Goal: Check status

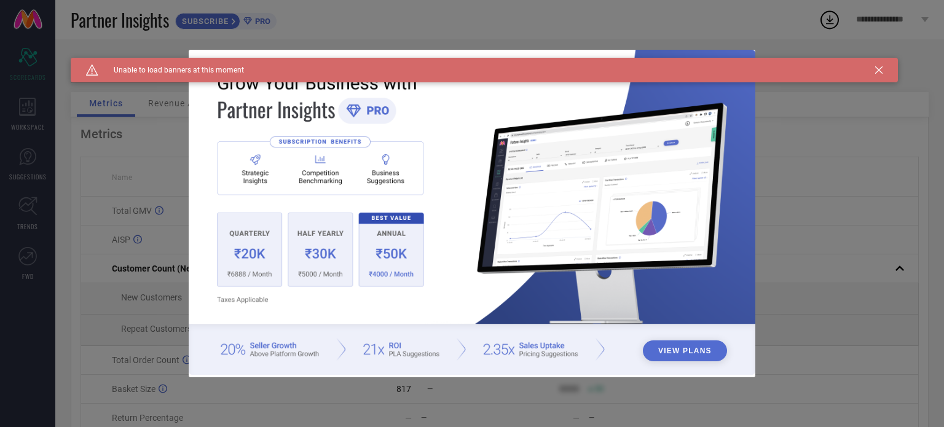
click at [878, 71] on icon at bounding box center [878, 69] width 7 height 7
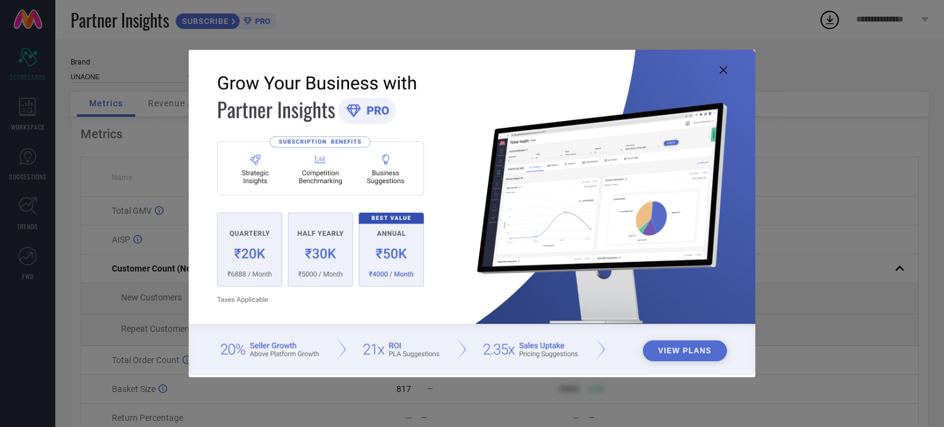
click at [725, 68] on icon at bounding box center [723, 69] width 7 height 7
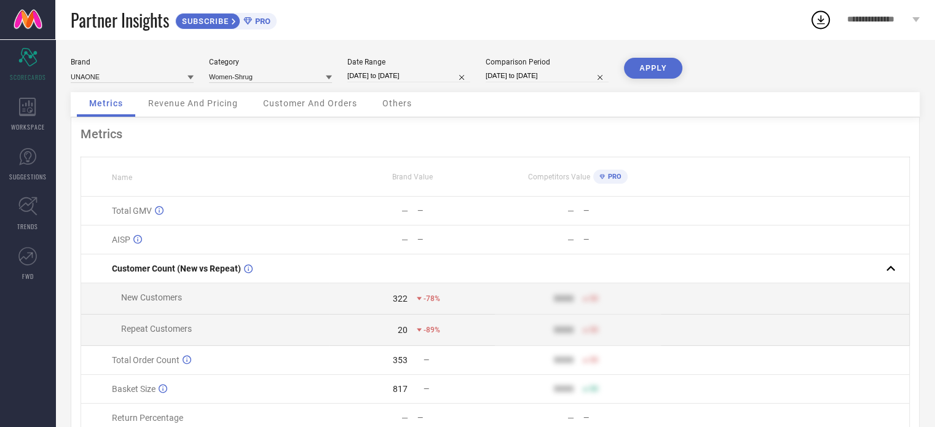
select select "8"
select select "2025"
select select "9"
select select "2025"
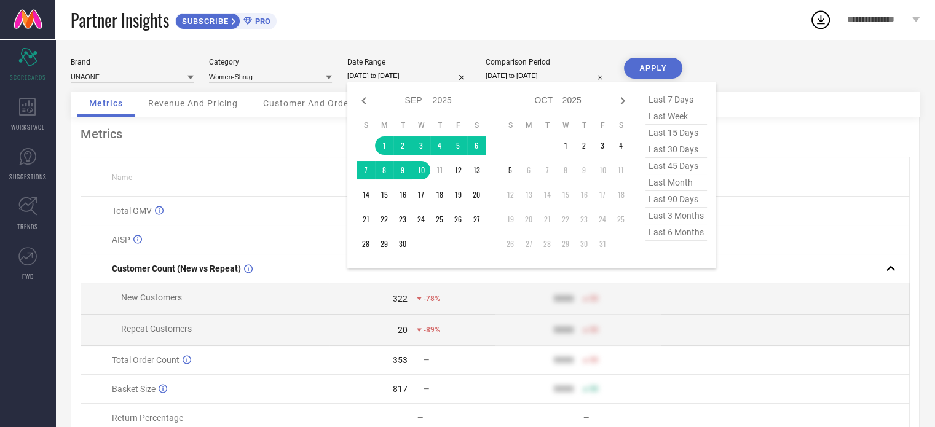
click at [368, 79] on input "01-09-2025 to 10-09-2025" at bounding box center [408, 75] width 123 height 13
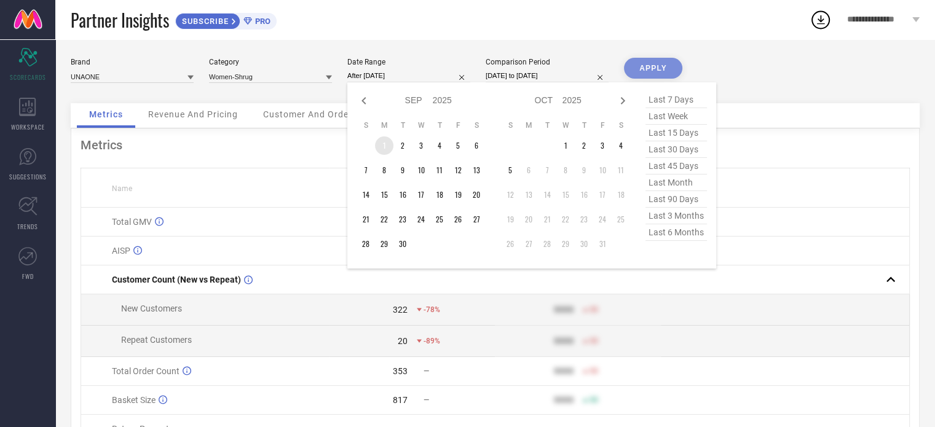
click at [383, 144] on td "1" at bounding box center [384, 145] width 18 height 18
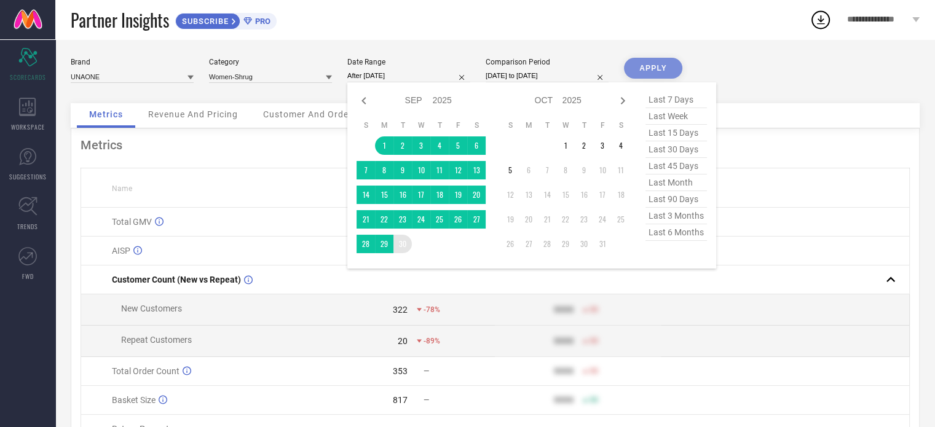
type input "[DATE] to [DATE]"
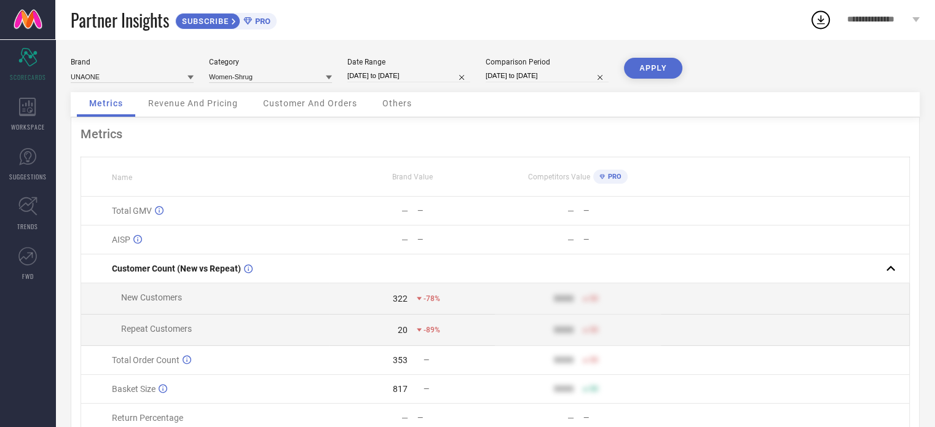
select select "6"
select select "2025"
select select "7"
select select "2025"
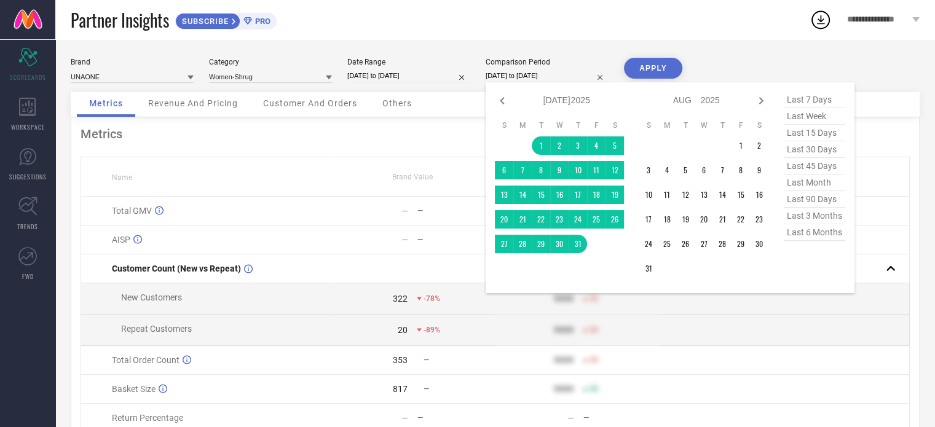
click at [527, 75] on input "01-07-2025 to 31-07-2025" at bounding box center [547, 75] width 123 height 13
click at [505, 102] on icon at bounding box center [502, 100] width 15 height 15
select select "5"
select select "2025"
select select "6"
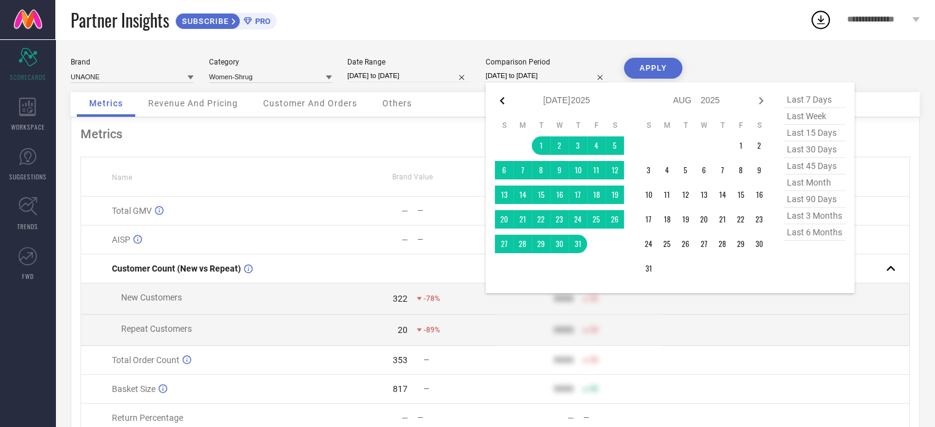
select select "2025"
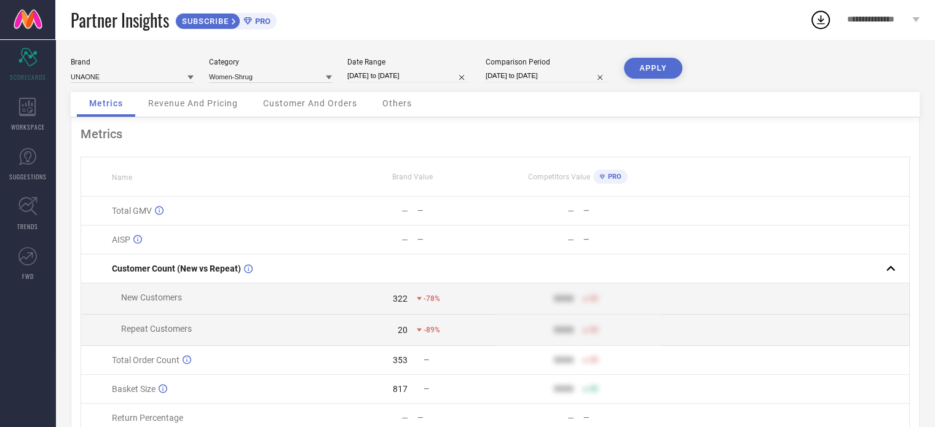
click at [661, 71] on button "APPLY" at bounding box center [653, 68] width 58 height 21
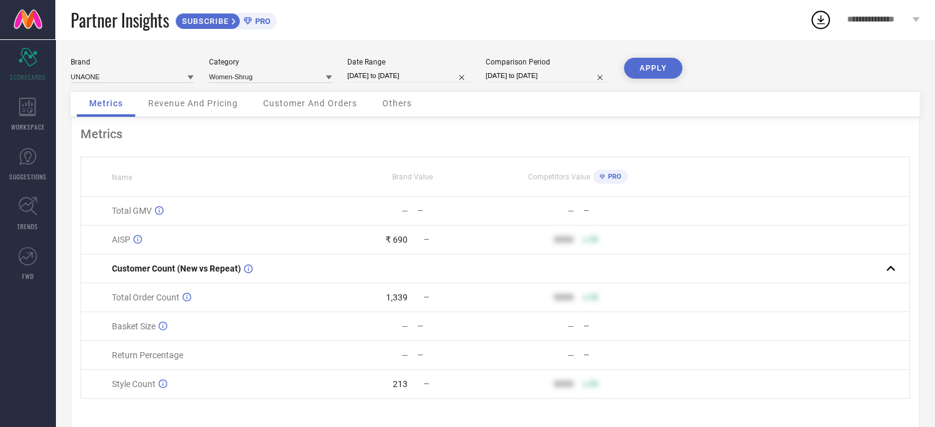
click at [656, 72] on button "APPLY" at bounding box center [653, 68] width 58 height 21
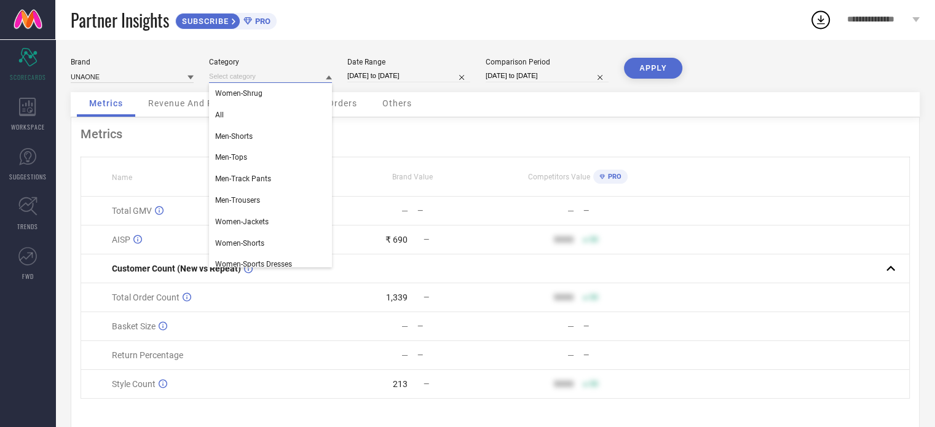
click at [275, 83] on input at bounding box center [270, 76] width 123 height 13
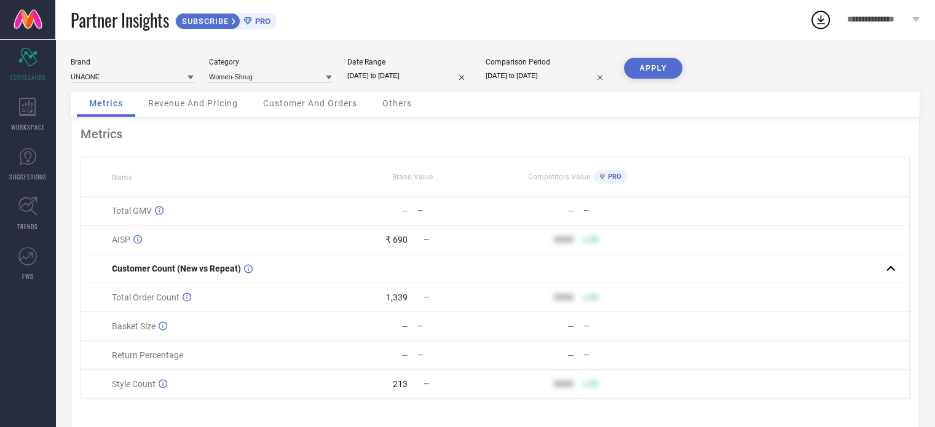
click at [329, 81] on icon at bounding box center [329, 77] width 6 height 6
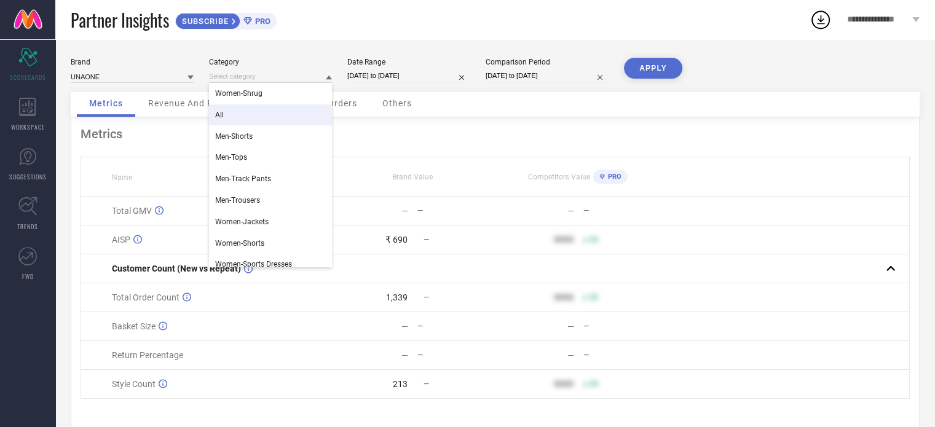
click at [253, 116] on div "All" at bounding box center [270, 114] width 123 height 21
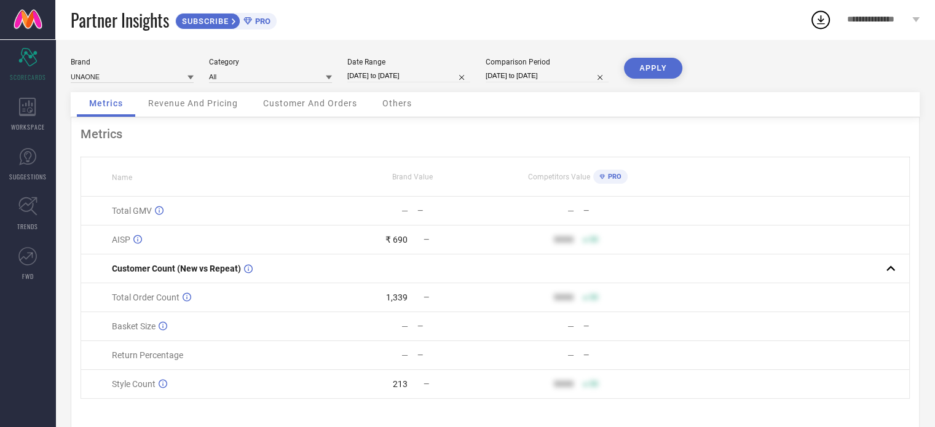
click at [656, 72] on button "APPLY" at bounding box center [653, 68] width 58 height 21
click at [591, 104] on div "Metrics Revenue And Pricing Customer And Orders Others" at bounding box center [495, 104] width 849 height 25
click at [435, 79] on input "[DATE] to [DATE]" at bounding box center [408, 75] width 123 height 13
select select "8"
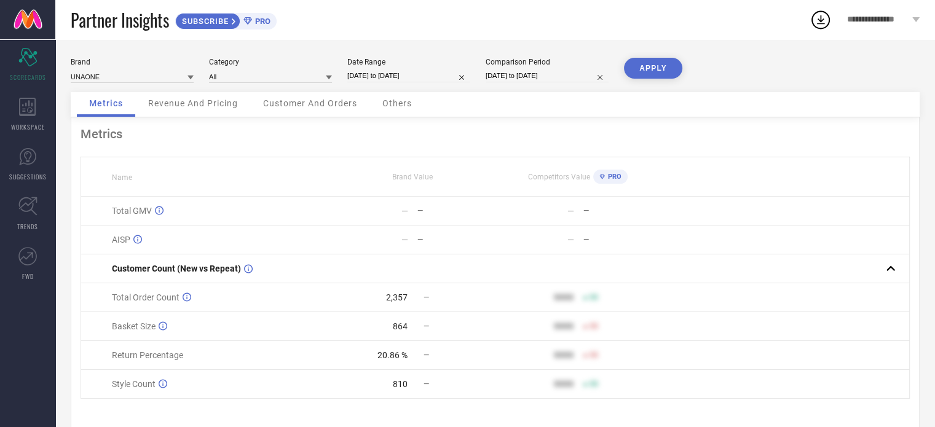
select select "2025"
select select "9"
select select "2025"
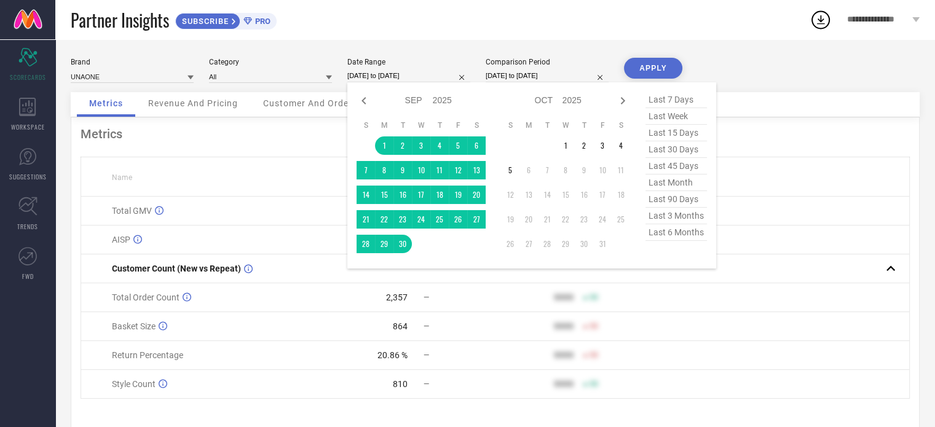
select select "6"
select select "2025"
select select "7"
select select "2025"
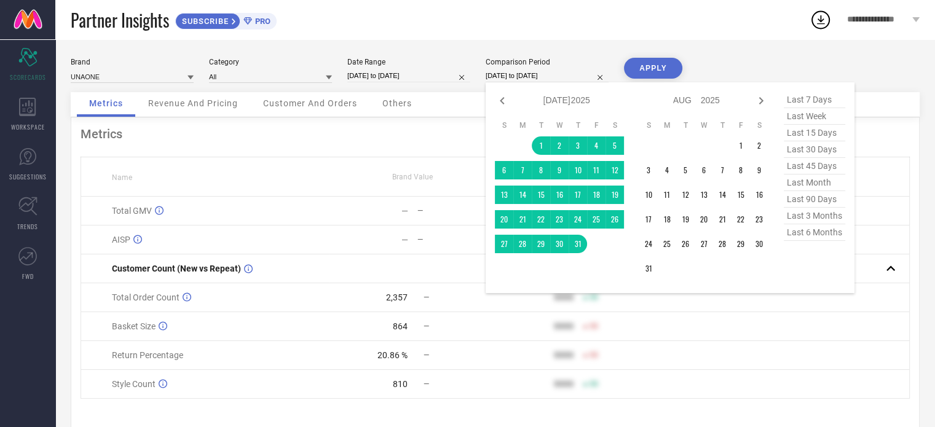
click at [527, 77] on input "01-07-2025 to 31-07-2025" at bounding box center [547, 75] width 123 height 13
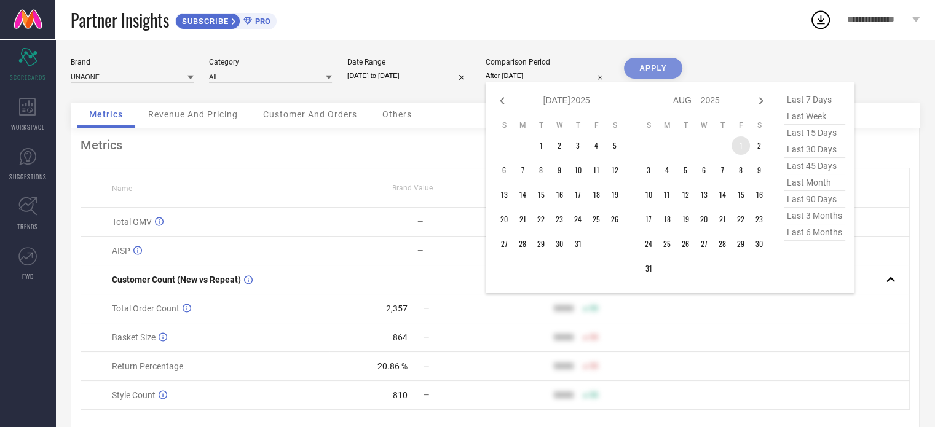
click at [738, 147] on td "1" at bounding box center [740, 145] width 18 height 18
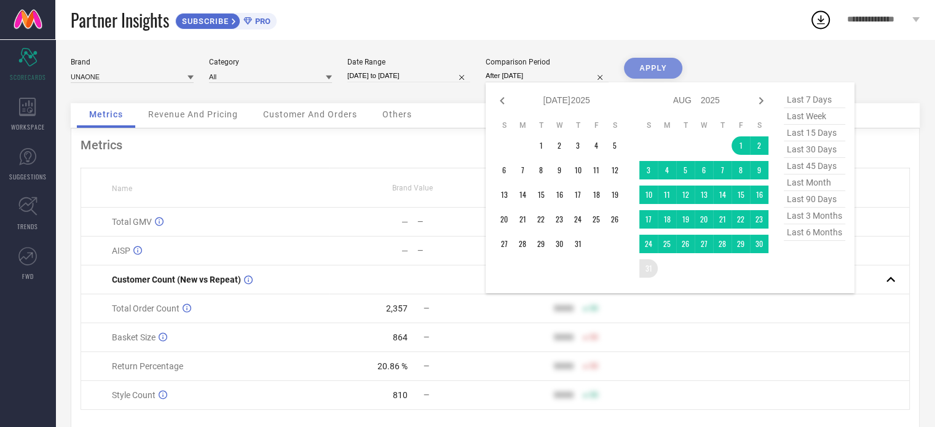
type input "[DATE] to [DATE]"
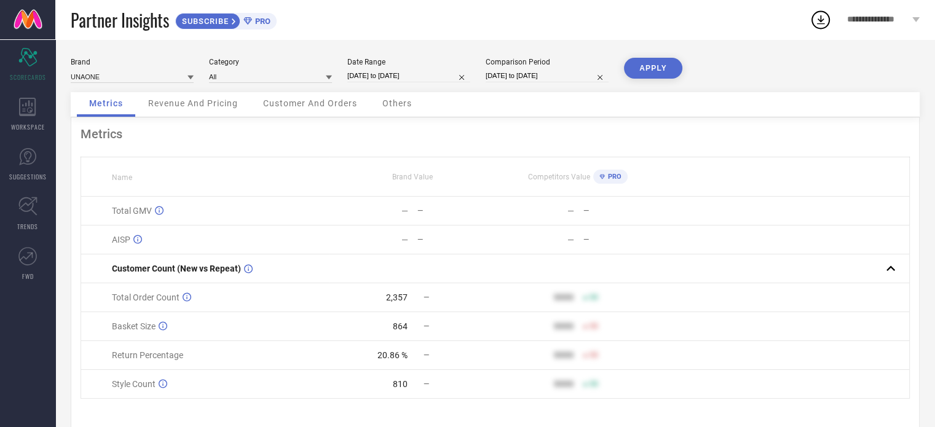
click at [647, 78] on button "APPLY" at bounding box center [653, 68] width 58 height 21
click at [648, 68] on button "APPLY" at bounding box center [653, 68] width 58 height 21
click at [517, 84] on div "Brand UNAONE Category All Date Range 01-09-2025 to 30-09-2025 Comparison Period…" at bounding box center [495, 75] width 849 height 34
select select "7"
select select "2025"
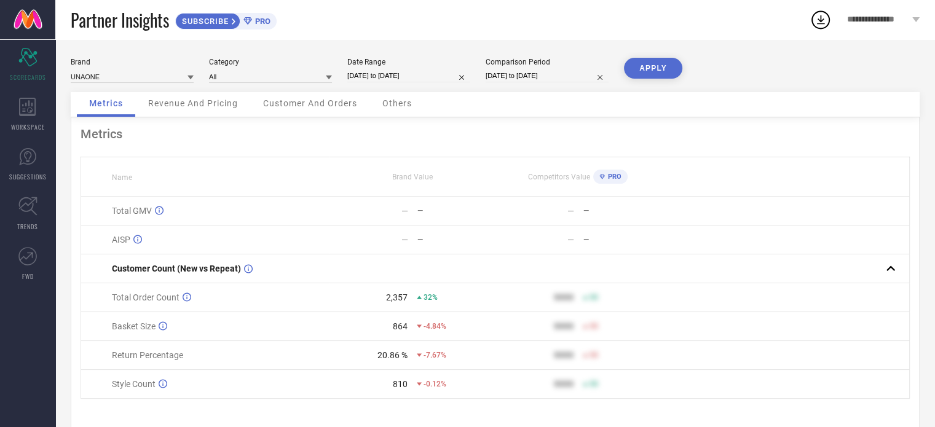
select select "8"
select select "2025"
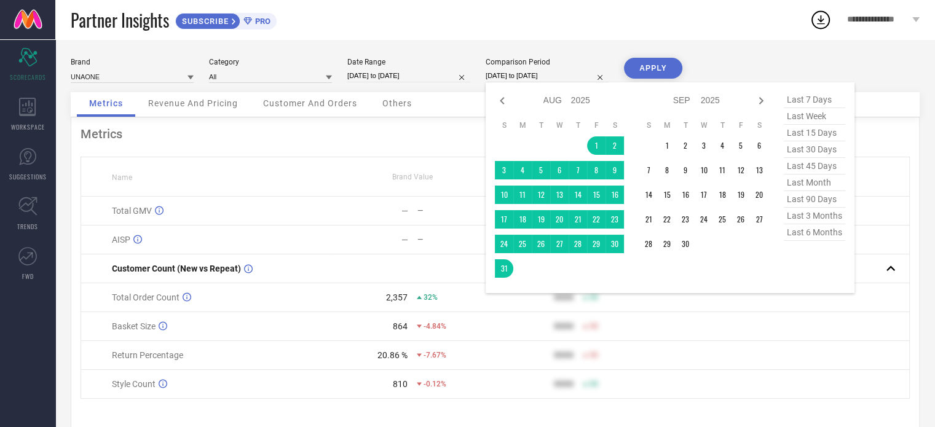
click at [525, 77] on input "[DATE] to [DATE]" at bounding box center [547, 75] width 123 height 13
click at [498, 103] on icon at bounding box center [502, 100] width 15 height 15
select select "6"
select select "2025"
select select "7"
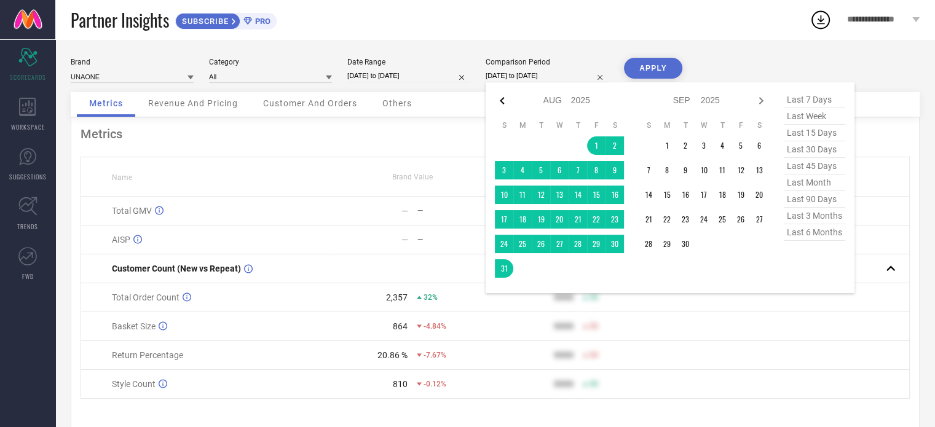
select select "2025"
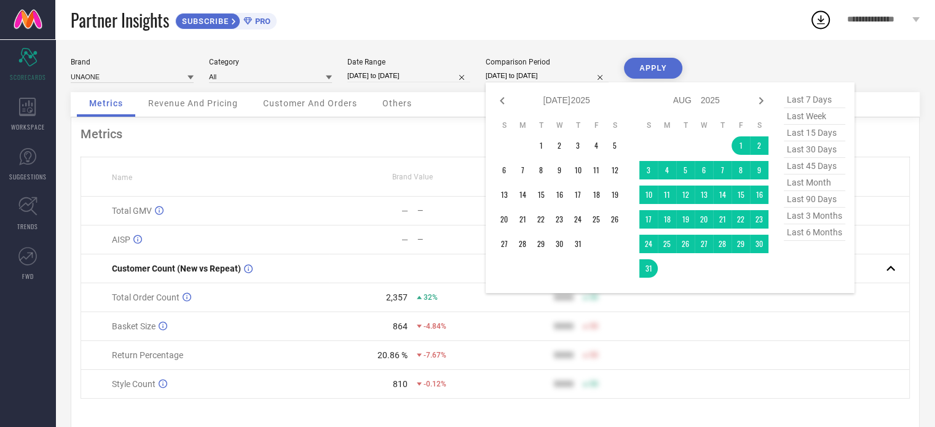
click at [525, 149] on td at bounding box center [522, 145] width 18 height 18
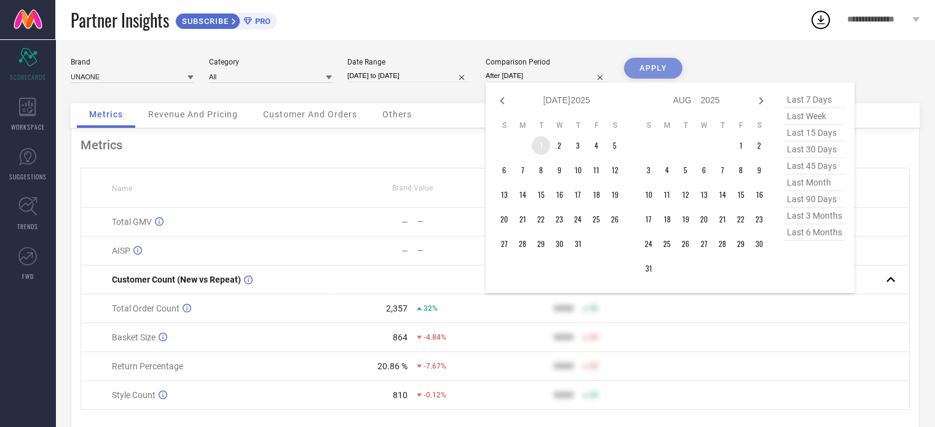
click at [541, 149] on td "1" at bounding box center [541, 145] width 18 height 18
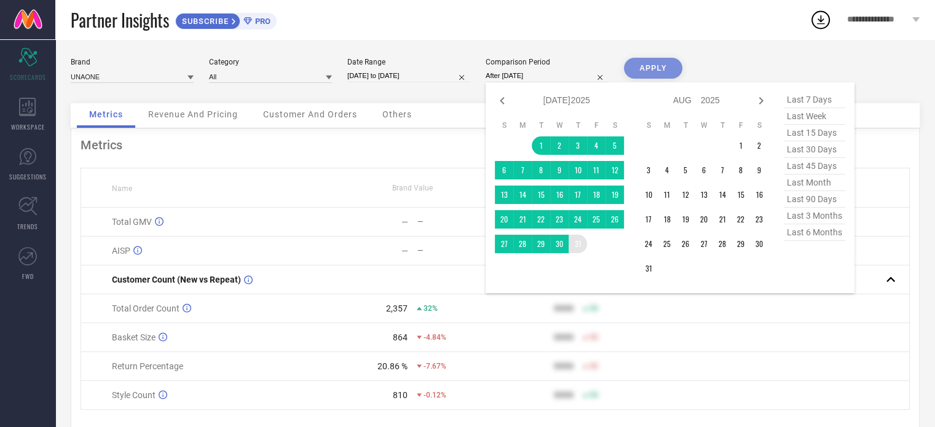
type input "01-07-2025 to 31-07-2025"
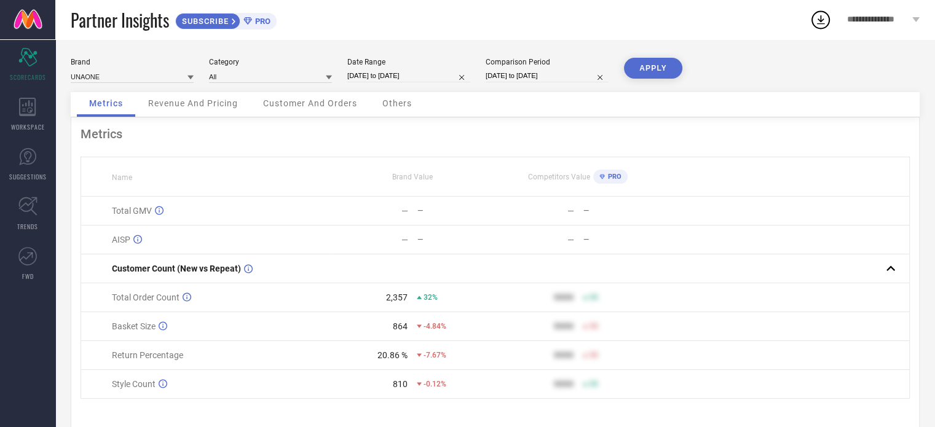
click at [648, 74] on button "APPLY" at bounding box center [653, 68] width 58 height 21
select select "6"
select select "2025"
select select "7"
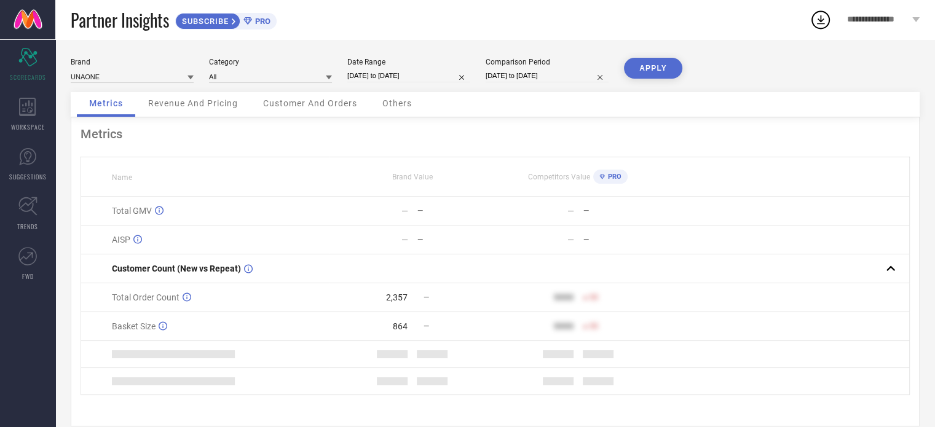
select select "2025"
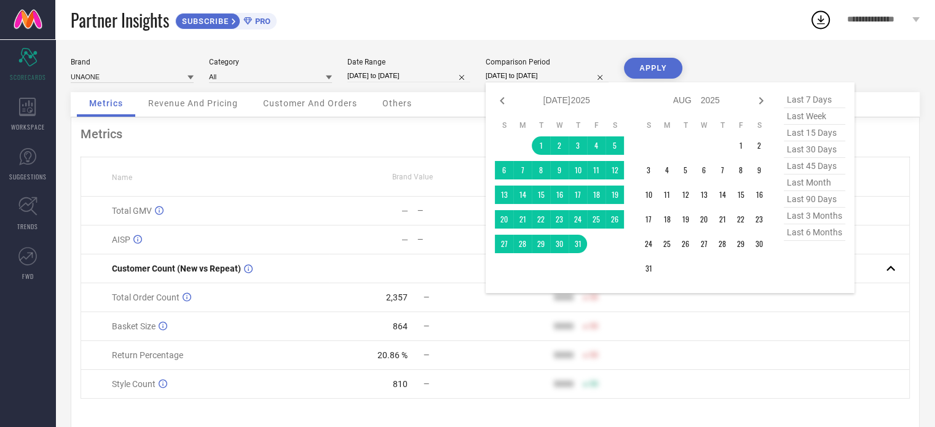
click at [535, 77] on input "01-07-2025 to 31-07-2025" at bounding box center [547, 75] width 123 height 13
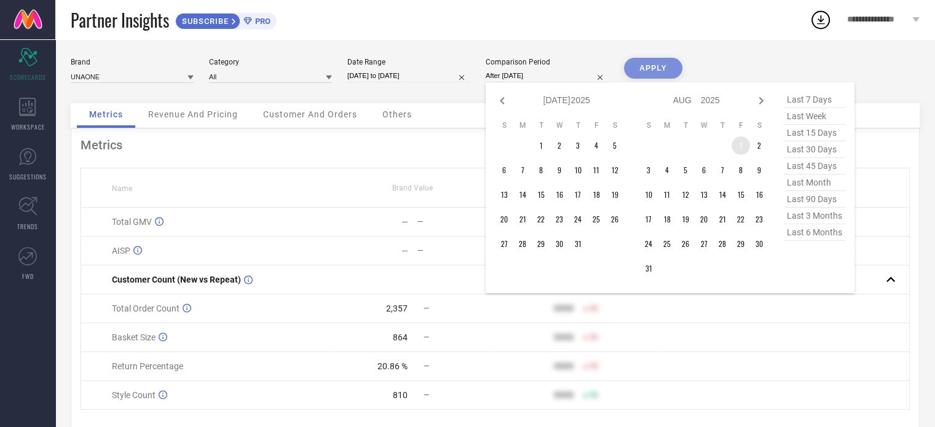
click at [737, 147] on td "1" at bounding box center [740, 145] width 18 height 18
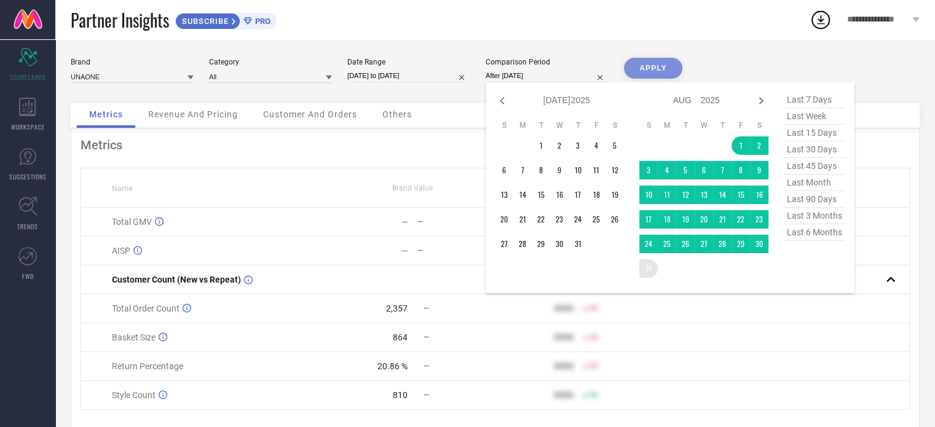
type input "[DATE] to [DATE]"
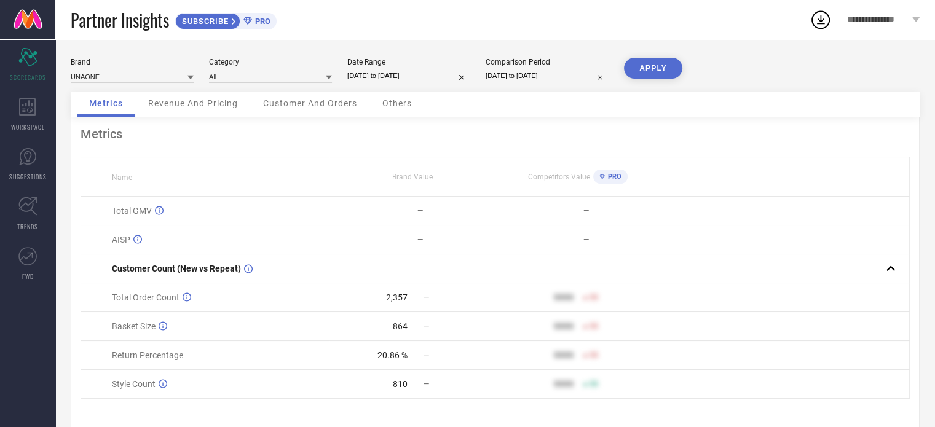
click at [660, 68] on button "APPLY" at bounding box center [653, 68] width 58 height 21
select select "8"
select select "2025"
select select "9"
select select "2025"
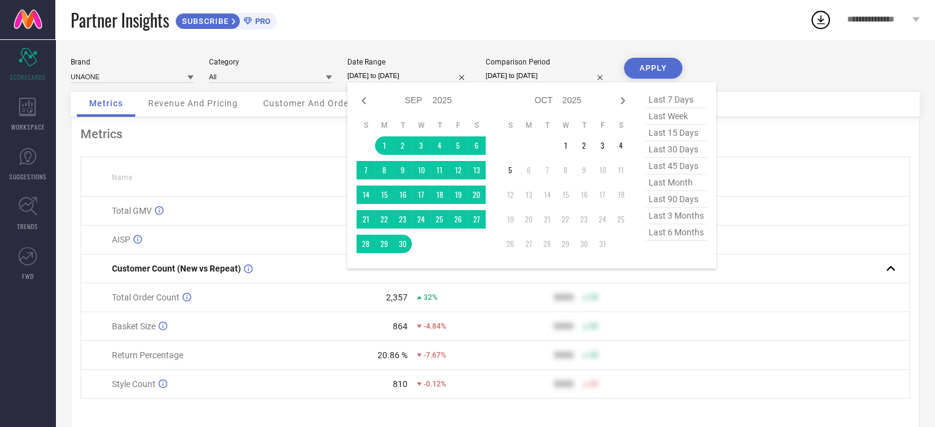
click at [425, 71] on input "[DATE] to [DATE]" at bounding box center [408, 75] width 123 height 13
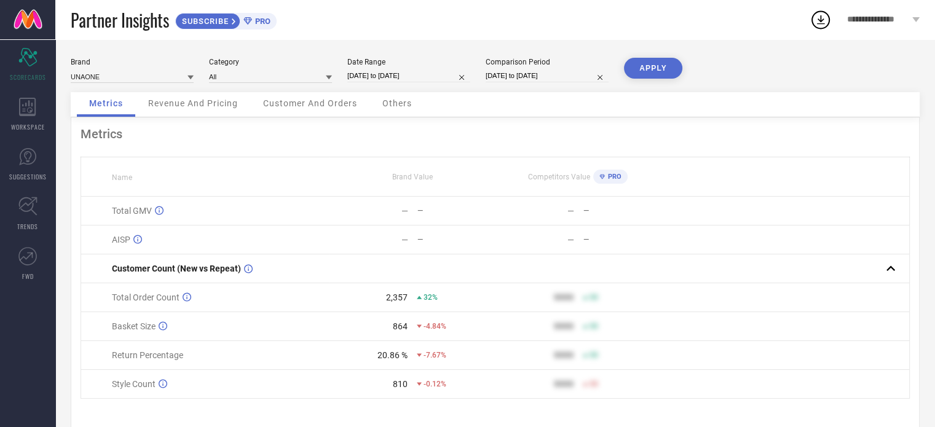
click at [460, 43] on div "Brand UNAONE Category All Date Range 01-09-2025 to 30-09-2025 Comparison Period…" at bounding box center [494, 243] width 879 height 409
